Goal: Use online tool/utility

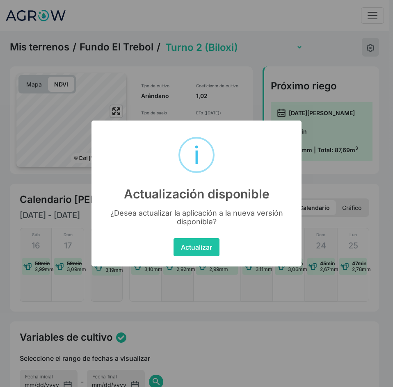
select select "2279"
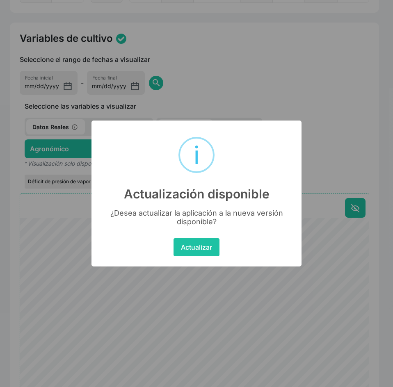
click at [199, 252] on button "Actualizar" at bounding box center [197, 247] width 46 height 18
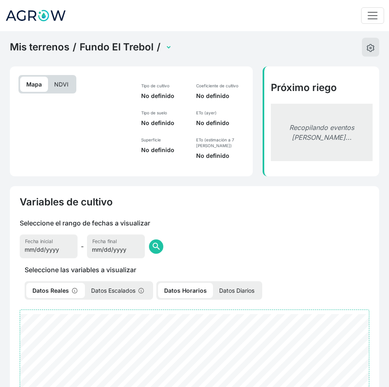
select select "2279"
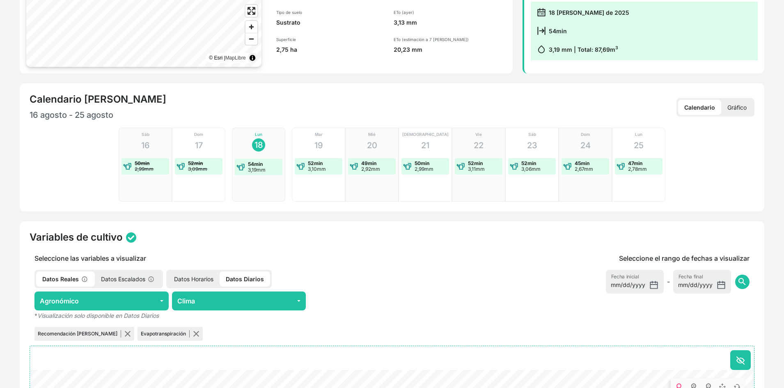
scroll to position [246, 0]
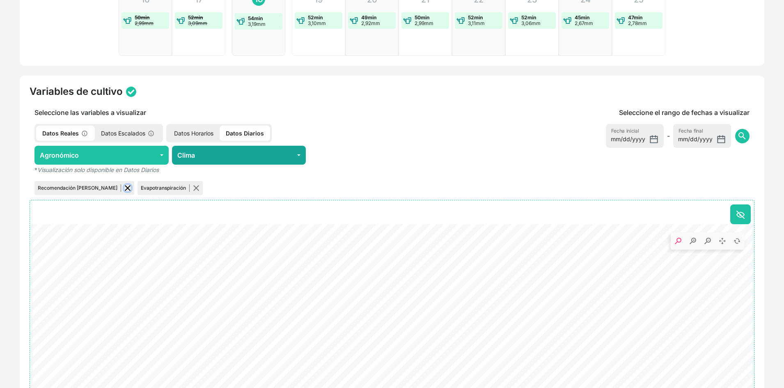
drag, startPoint x: 106, startPoint y: 188, endPoint x: 203, endPoint y: 162, distance: 100.2
click at [124, 188] on button "button" at bounding box center [127, 188] width 7 height 7
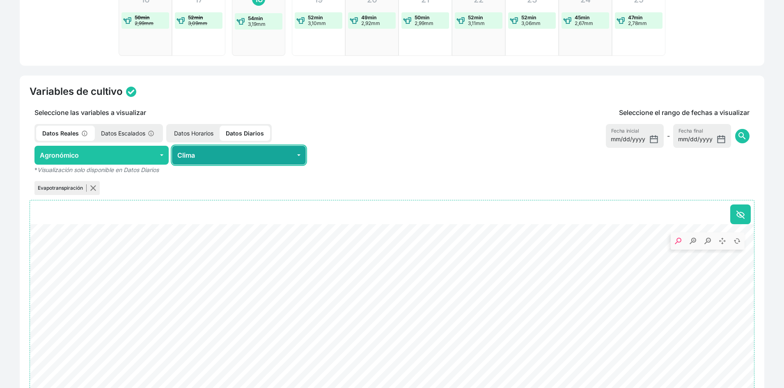
click at [204, 158] on button "Clima" at bounding box center [239, 155] width 134 height 19
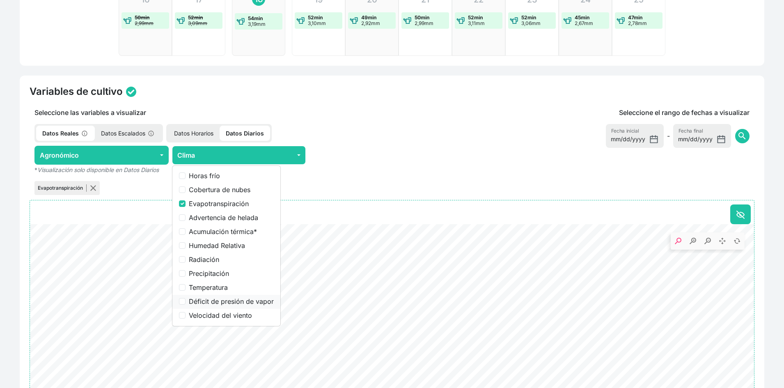
click at [202, 298] on label "Déficit de presión de vapor" at bounding box center [231, 301] width 85 height 10
click at [185, 298] on input "Déficit de presión de vapor" at bounding box center [182, 301] width 7 height 7
checkbox input "true"
click at [92, 188] on button "button" at bounding box center [93, 188] width 7 height 7
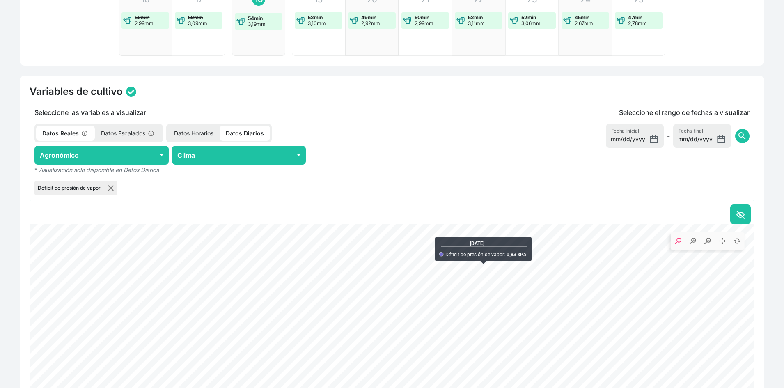
click at [183, 130] on p "Datos Horarios" at bounding box center [194, 133] width 52 height 15
